Goal: Task Accomplishment & Management: Use online tool/utility

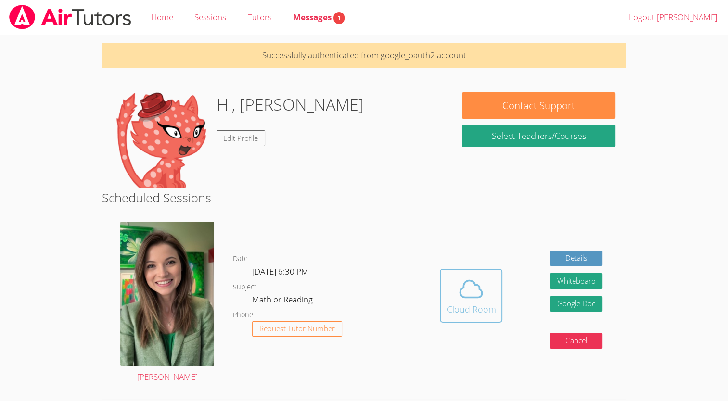
click at [462, 294] on icon at bounding box center [470, 289] width 27 height 27
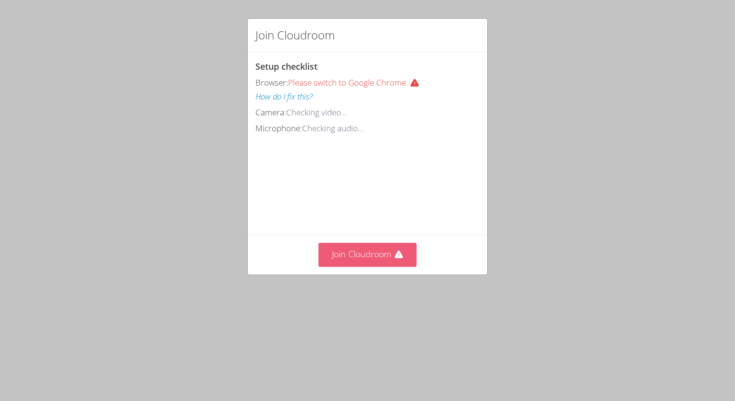
click at [371, 267] on button "Join Cloudroom" at bounding box center [367, 255] width 99 height 24
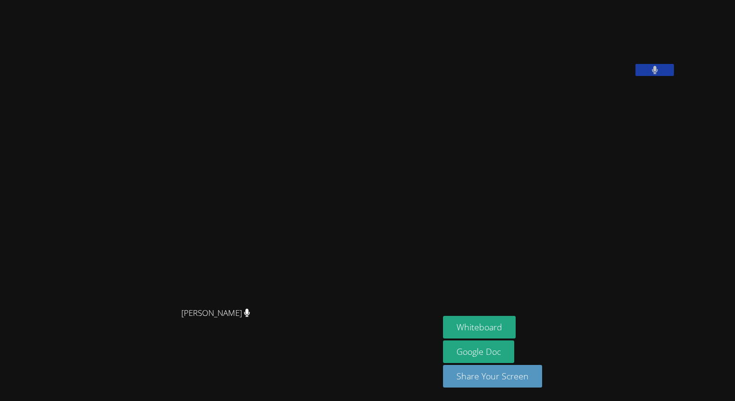
click at [587, 70] on video at bounding box center [515, 40] width 144 height 72
click at [584, 76] on video at bounding box center [515, 40] width 144 height 72
drag, startPoint x: 584, startPoint y: 86, endPoint x: 577, endPoint y: 191, distance: 105.5
click at [577, 191] on aside "[PERSON_NAME] Whiteboard Google Doc Share Your Screen" at bounding box center [559, 200] width 241 height 401
click at [516, 322] on button "Whiteboard" at bounding box center [479, 327] width 73 height 23
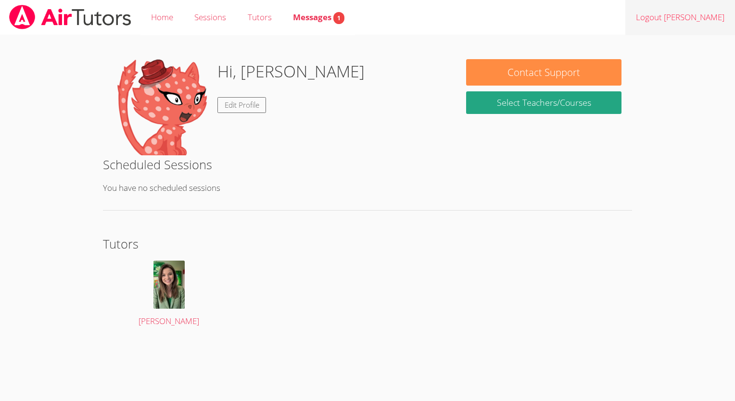
click at [698, 19] on link "Logout [PERSON_NAME]" at bounding box center [680, 17] width 110 height 35
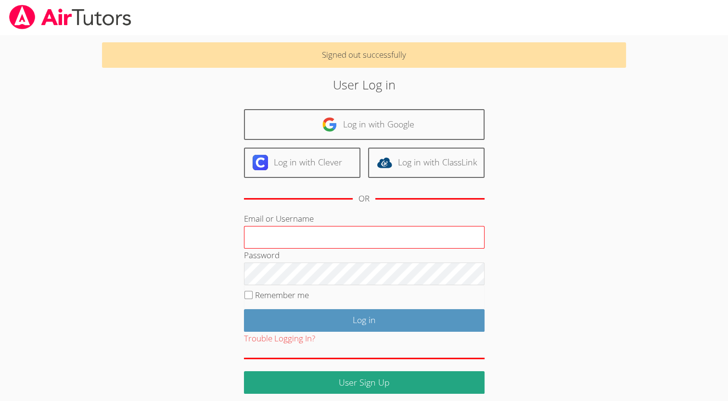
click at [259, 227] on input "Email or Username" at bounding box center [364, 237] width 241 height 23
type input "h"
type input "v"
type input "c"
type input "v"
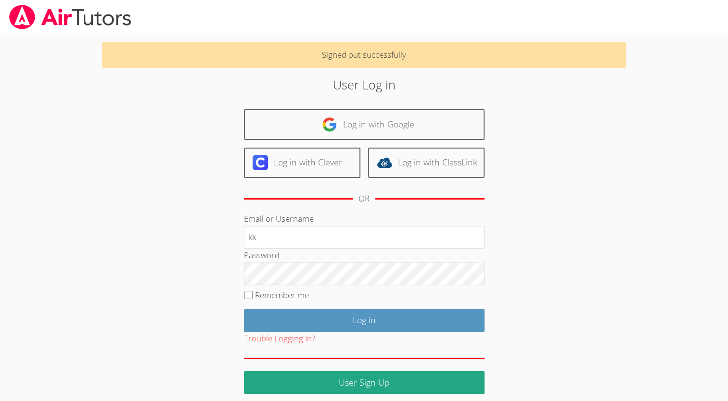
type input "k"
drag, startPoint x: 231, startPoint y: 212, endPoint x: 247, endPoint y: 214, distance: 16.0
click at [247, 214] on div "User Log in Log in with Google Log in with Clever Log in with ClassLink OR Emai…" at bounding box center [363, 235] width 393 height 318
click at [254, 212] on div "Email or Username" at bounding box center [364, 230] width 241 height 37
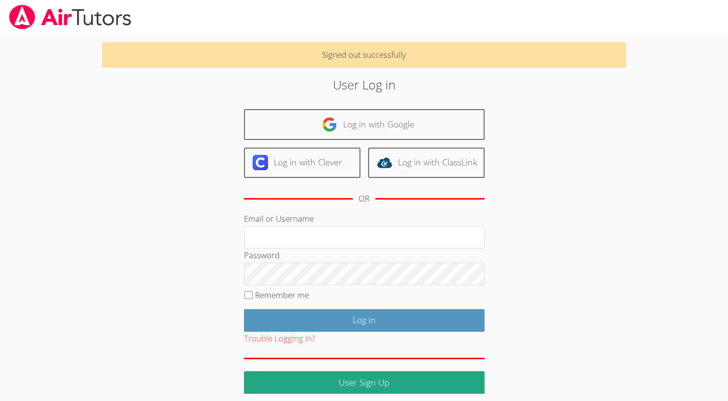
click at [254, 212] on div "Email or Username" at bounding box center [364, 230] width 241 height 37
